Goal: Transaction & Acquisition: Purchase product/service

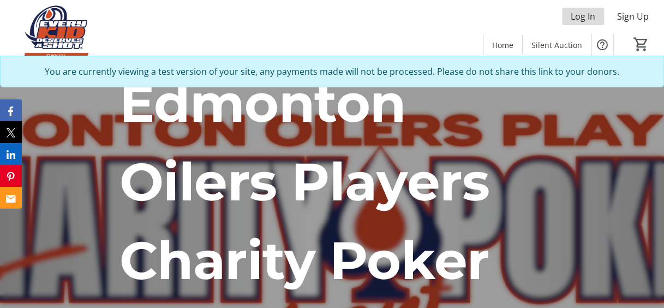
click at [593, 19] on span "Log In" at bounding box center [583, 16] width 25 height 13
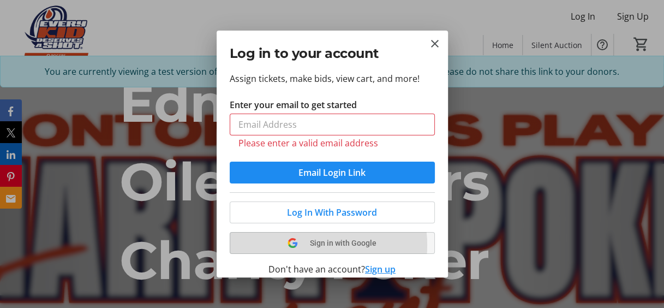
click at [308, 232] on button "Sign in with Google" at bounding box center [332, 243] width 205 height 22
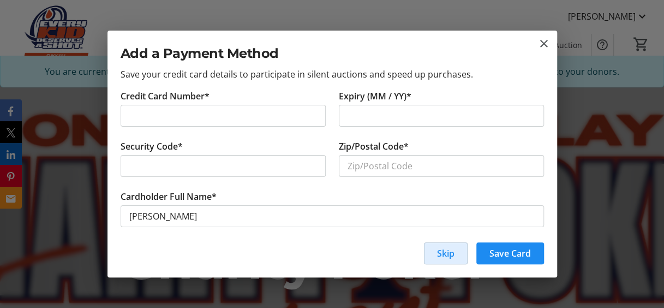
click at [453, 248] on span "Skip" at bounding box center [445, 253] width 17 height 13
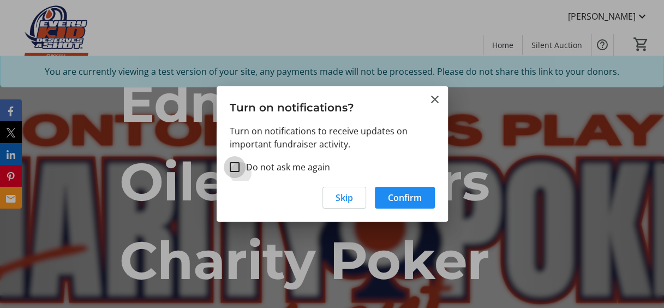
click at [238, 169] on input "Do not ask me again" at bounding box center [235, 167] width 10 height 10
checkbox input "false"
click at [412, 201] on span "Confirm" at bounding box center [405, 197] width 34 height 13
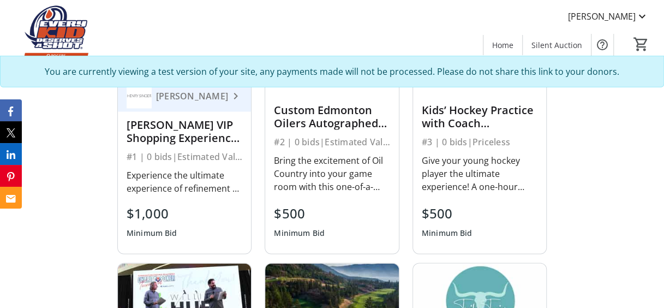
scroll to position [909, 0]
click at [203, 202] on div "$1,000 Minimum Bid" at bounding box center [185, 221] width 116 height 39
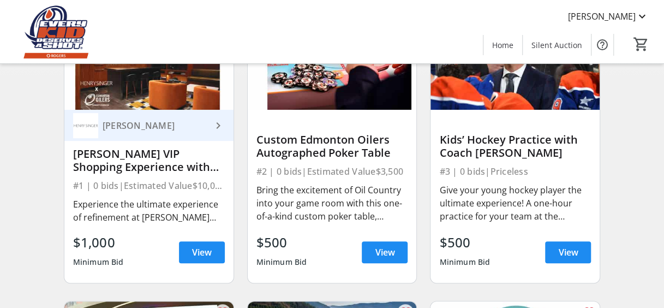
scroll to position [146, 0]
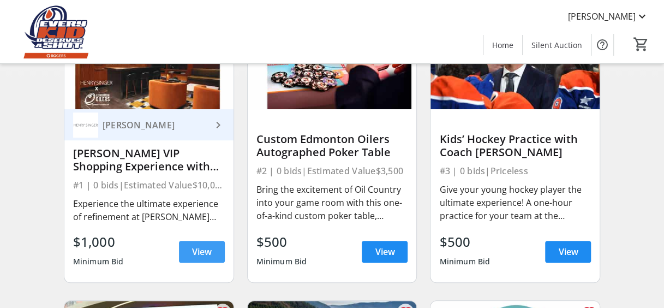
click at [209, 258] on span "View" at bounding box center [202, 251] width 20 height 13
